Goal: Task Accomplishment & Management: Manage account settings

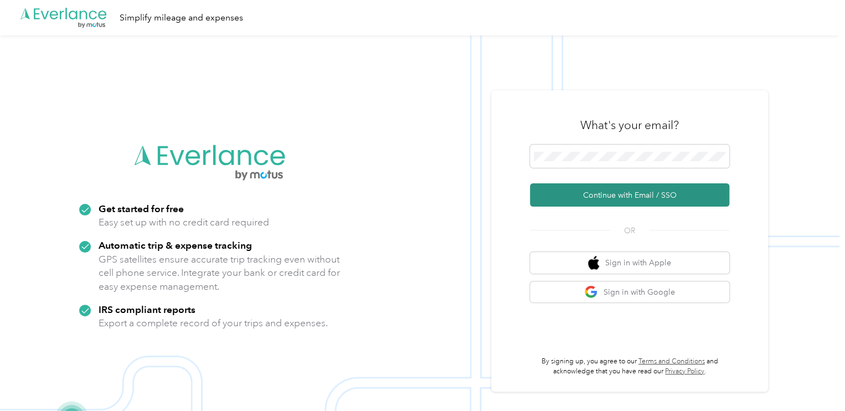
click at [593, 192] on button "Continue with Email / SSO" at bounding box center [629, 194] width 199 height 23
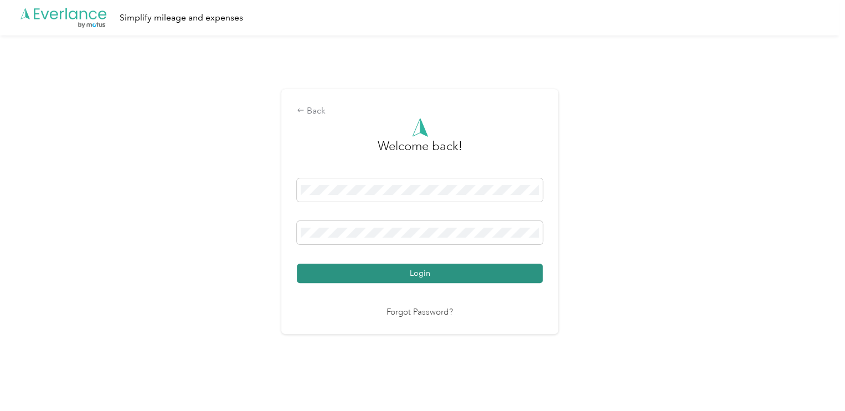
click at [419, 267] on button "Login" at bounding box center [420, 273] width 246 height 19
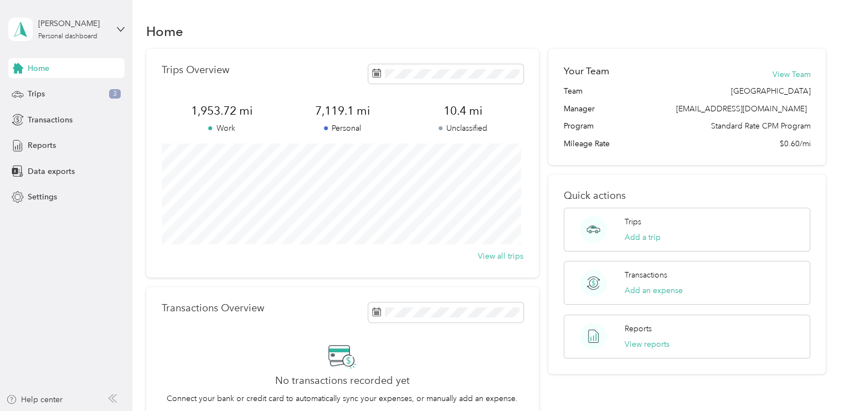
drag, startPoint x: 453, startPoint y: 118, endPoint x: 258, endPoint y: 261, distance: 242.5
click at [258, 261] on div "View all trips" at bounding box center [343, 256] width 362 height 12
click at [47, 96] on div "Trips 3" at bounding box center [66, 94] width 116 height 20
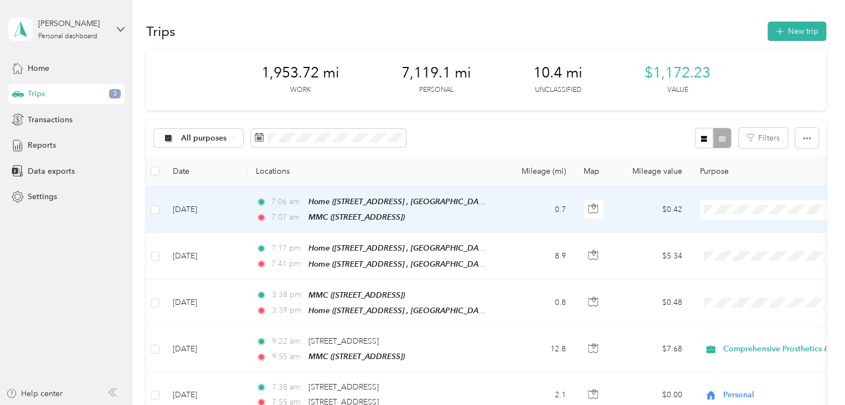
click at [724, 231] on li "Comprehensive Prosthetics & [MEDICAL_DATA]" at bounding box center [804, 227] width 209 height 19
click at [644, 192] on td "$0.42" at bounding box center [653, 210] width 78 height 47
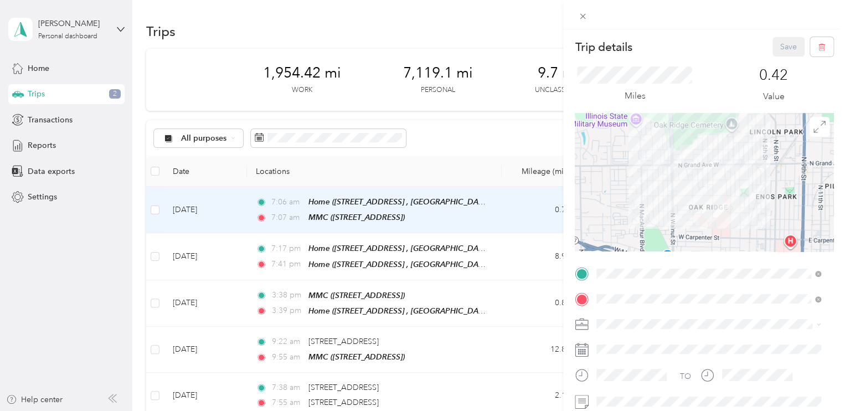
click at [490, 174] on div "Trip details Save This trip cannot be edited because it is either under review,…" at bounding box center [422, 205] width 845 height 411
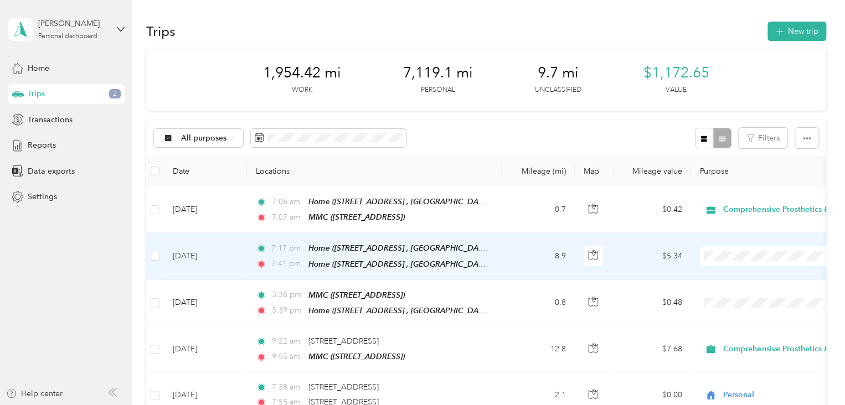
click at [738, 292] on span "Personal" at bounding box center [813, 295] width 173 height 12
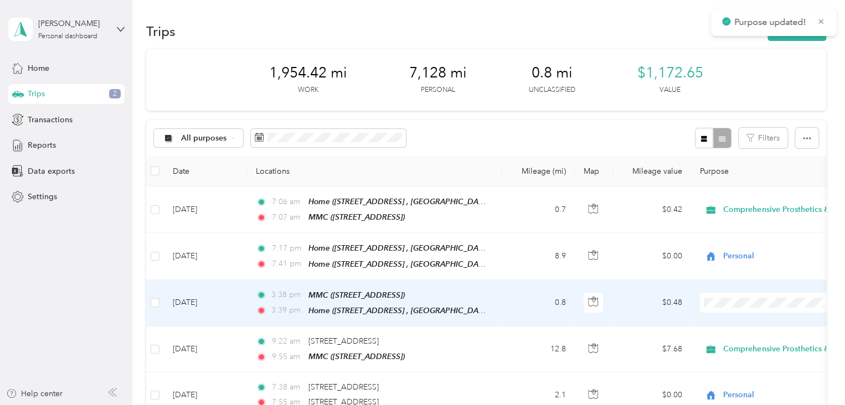
click at [726, 318] on span "Comprehensive Prosthetics & [MEDICAL_DATA]" at bounding box center [804, 321] width 193 height 12
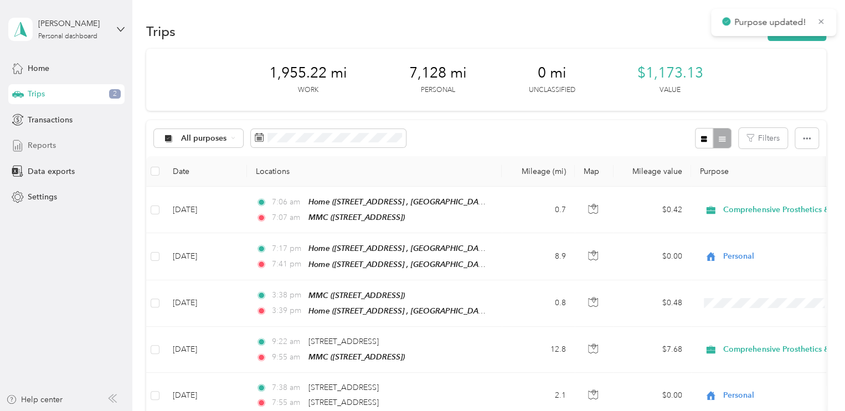
click at [42, 142] on span "Reports" at bounding box center [42, 146] width 28 height 12
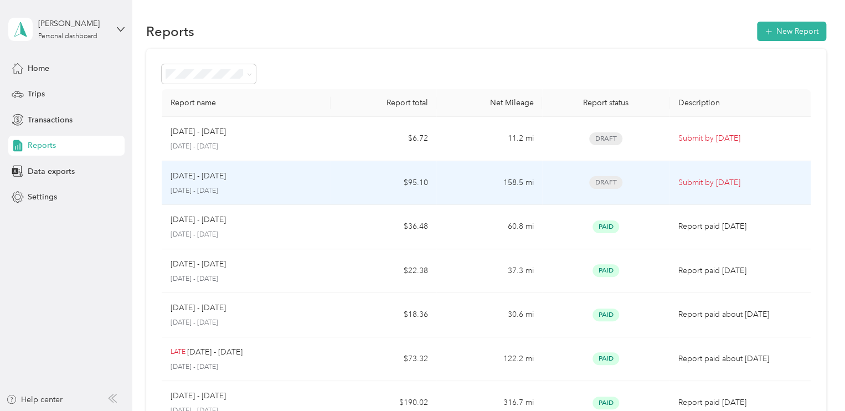
click at [600, 179] on span "Draft" at bounding box center [605, 182] width 33 height 13
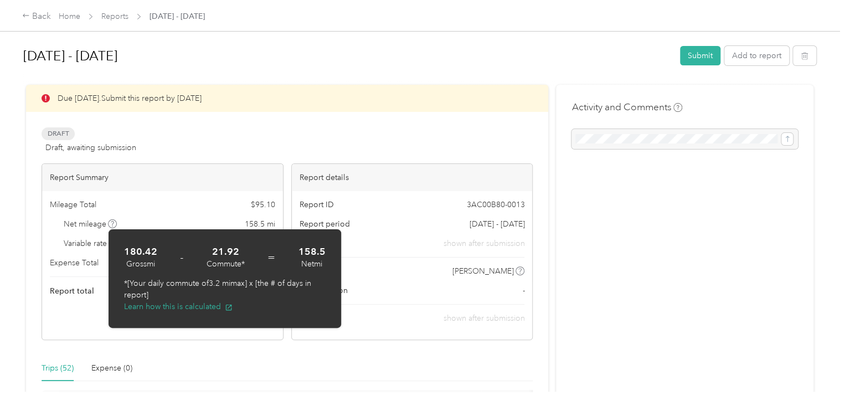
click at [248, 371] on div "Trips (52) Expense (0)" at bounding box center [287, 368] width 491 height 25
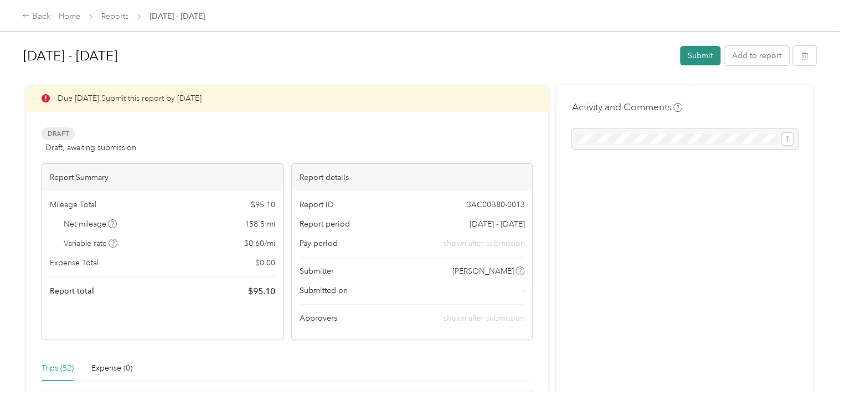
click at [690, 58] on button "Submit" at bounding box center [700, 55] width 40 height 19
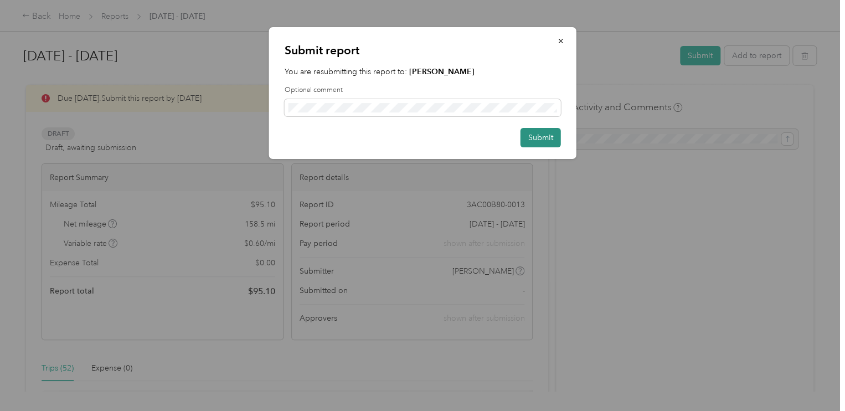
click at [551, 133] on button "Submit" at bounding box center [541, 137] width 40 height 19
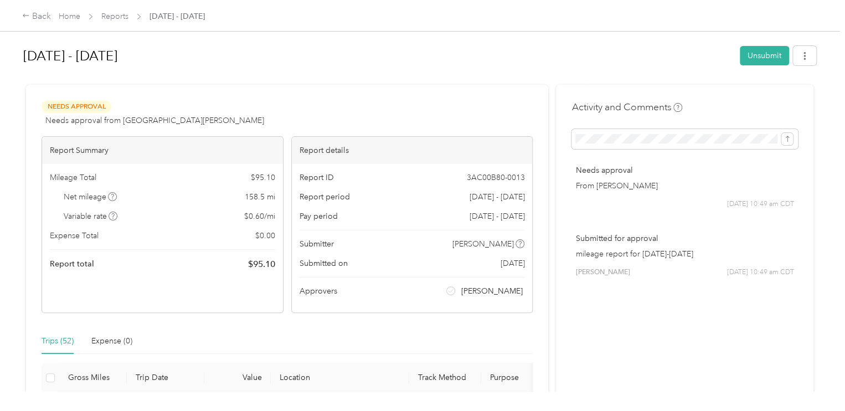
scroll to position [55, 0]
